Goal: Task Accomplishment & Management: Use online tool/utility

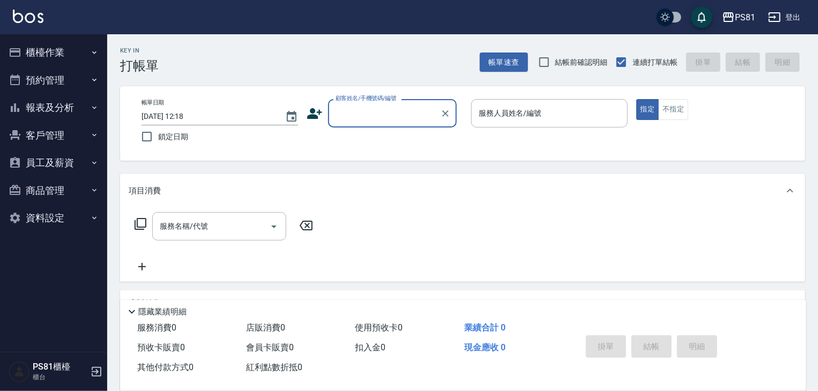
drag, startPoint x: 379, startPoint y: 114, endPoint x: 383, endPoint y: 108, distance: 6.5
click at [382, 108] on input "顧客姓名/手機號碼/編號" at bounding box center [384, 113] width 103 height 19
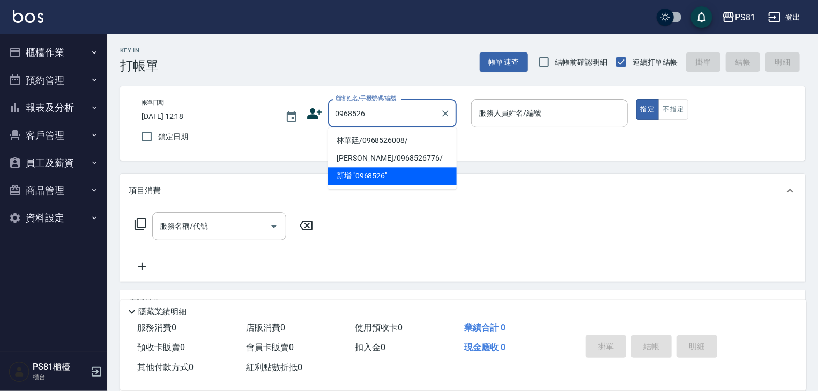
click at [422, 140] on li "林華廷/0968526008/" at bounding box center [392, 141] width 129 height 18
type input "林華廷/0968526008/"
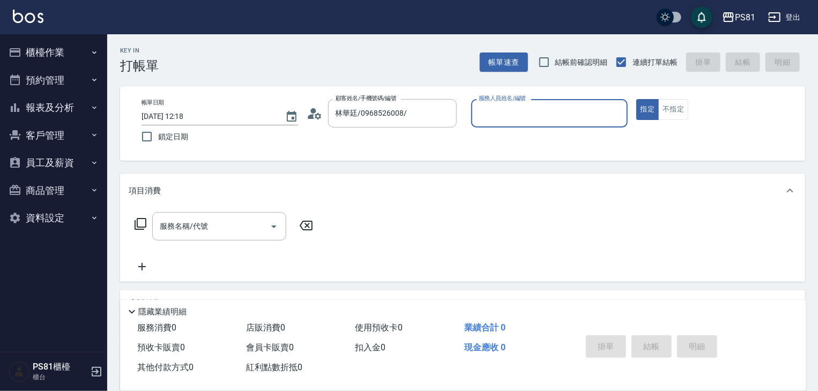
click at [315, 117] on icon at bounding box center [318, 116] width 6 height 6
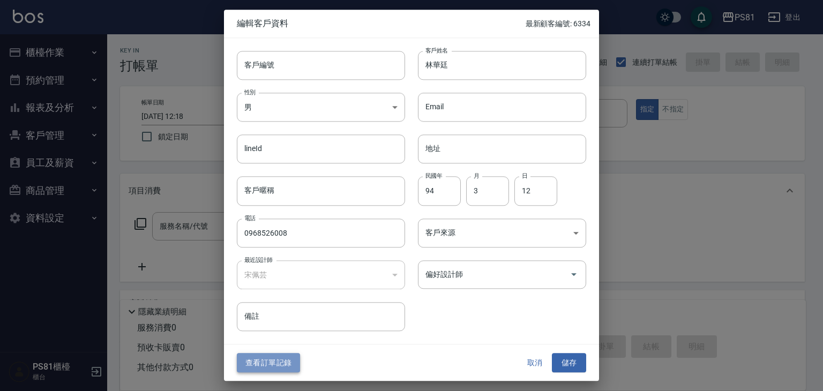
click at [269, 369] on button "查看訂單記錄" at bounding box center [268, 363] width 63 height 20
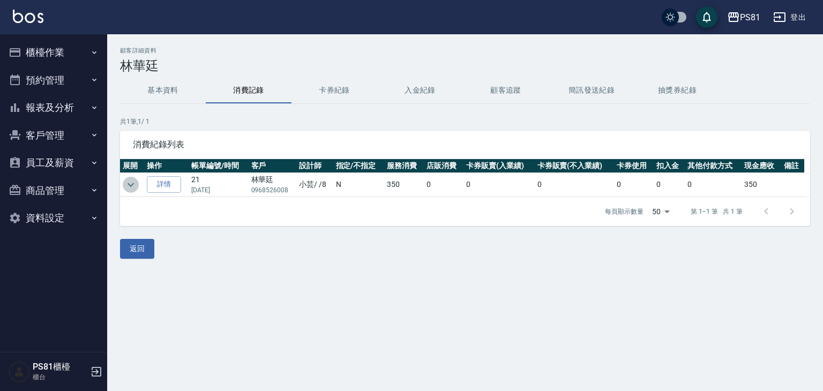
click at [129, 188] on icon "expand row" at bounding box center [130, 184] width 13 height 13
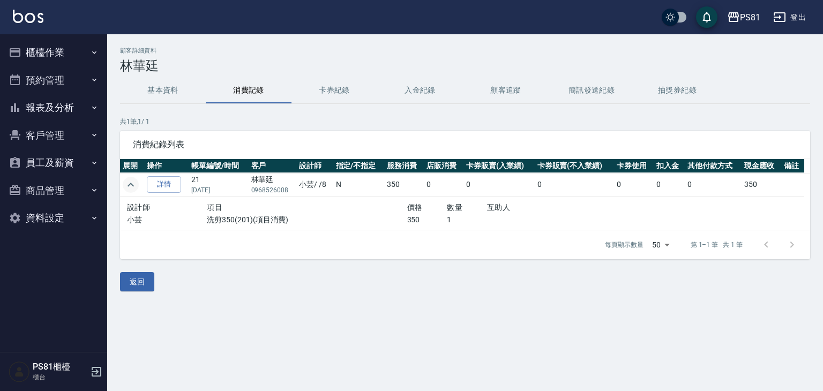
click at [133, 187] on icon "expand row" at bounding box center [130, 184] width 13 height 13
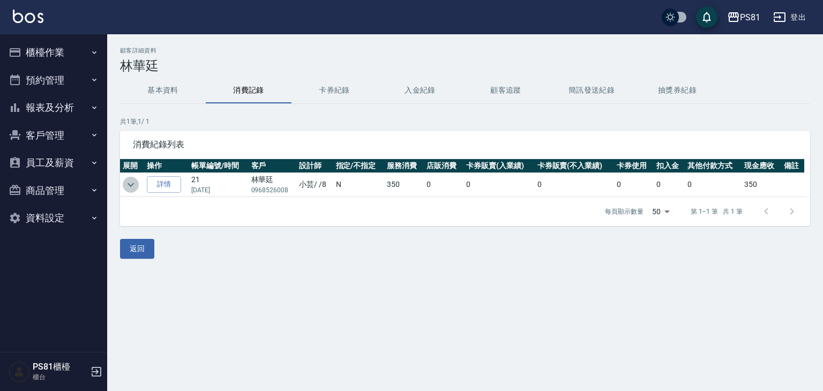
click at [133, 187] on icon "expand row" at bounding box center [130, 184] width 13 height 13
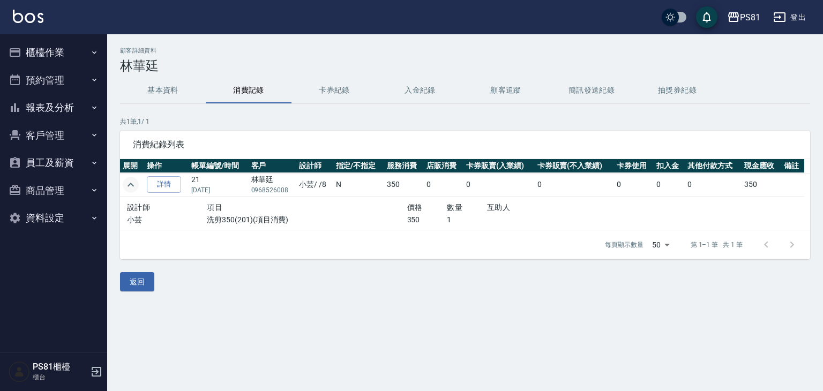
click at [131, 182] on icon "expand row" at bounding box center [130, 184] width 13 height 13
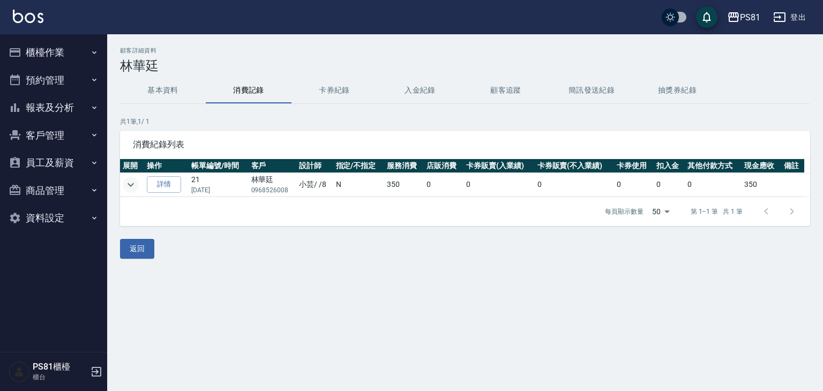
drag, startPoint x: 357, startPoint y: 342, endPoint x: 348, endPoint y: 294, distance: 49.1
click at [351, 313] on div "顧客詳細資料 [PERSON_NAME] 基本資料 消費記錄 卡券紀錄 入金紀錄 顧客追蹤 簡訊發送紀錄 抽獎券紀錄 共 1 筆, 1 / 1 消費紀錄列表 …" at bounding box center [411, 195] width 823 height 391
click at [185, 85] on button "基本資料" at bounding box center [163, 91] width 86 height 26
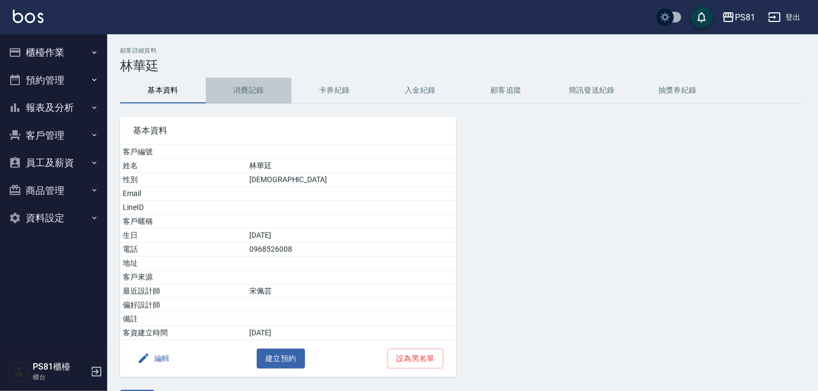
click at [272, 82] on button "消費記錄" at bounding box center [249, 91] width 86 height 26
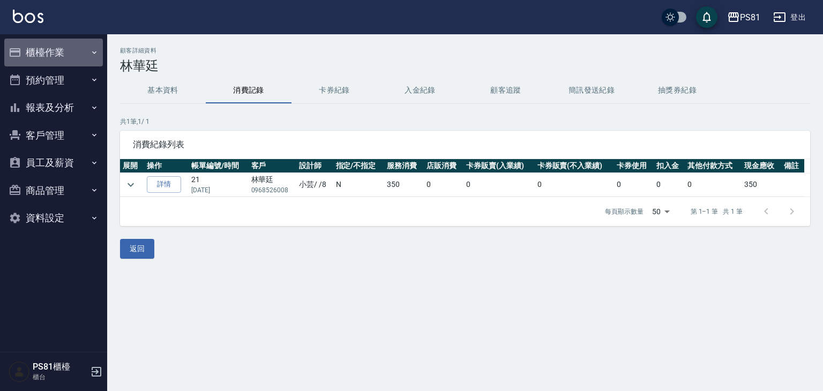
click at [59, 44] on button "櫃檯作業" at bounding box center [53, 53] width 99 height 28
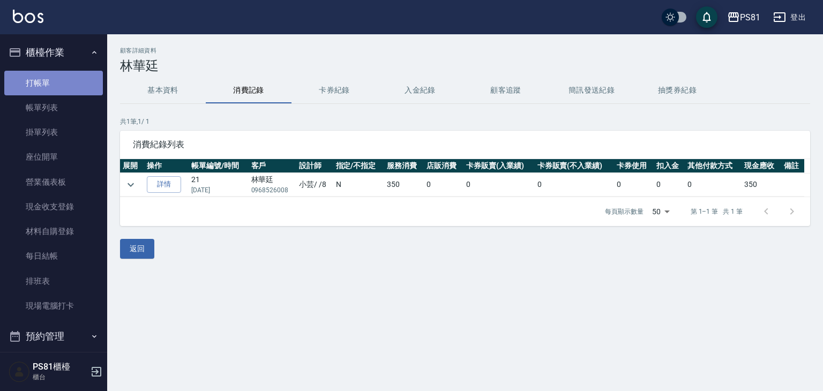
click at [66, 77] on link "打帳單" at bounding box center [53, 83] width 99 height 25
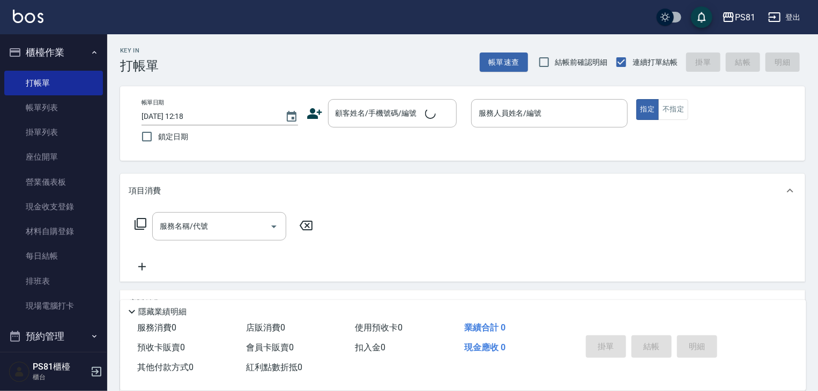
click at [223, 53] on div "Key In 打帳單 帳單速查 結帳前確認明細 連續打單結帳 掛單 結帳 明細" at bounding box center [456, 53] width 698 height 39
